Goal: Find specific page/section: Find specific page/section

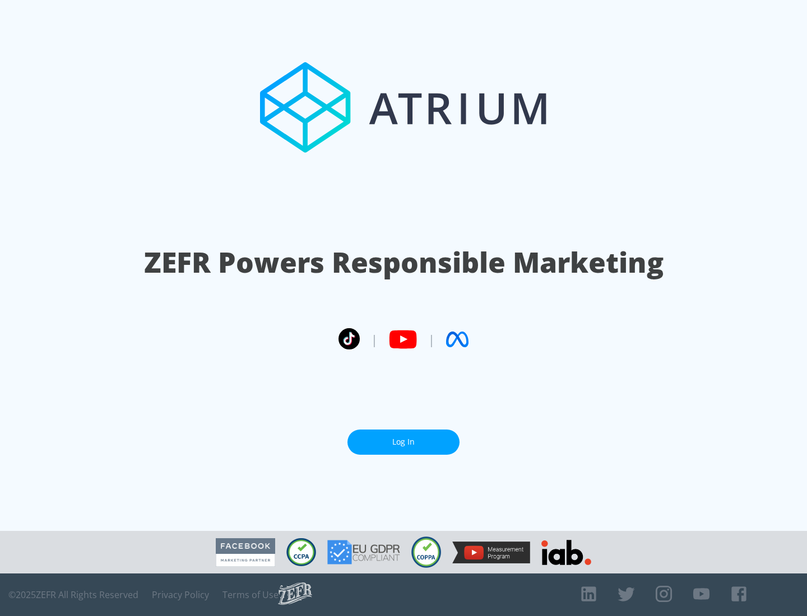
click at [403, 442] on link "Log In" at bounding box center [403, 442] width 112 height 25
